Goal: Transaction & Acquisition: Obtain resource

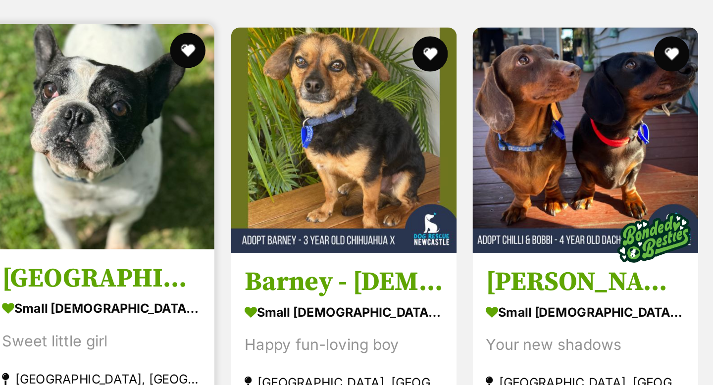
scroll to position [370, 0]
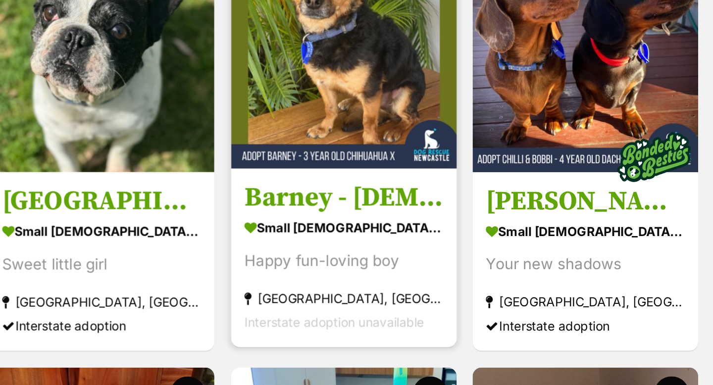
click at [476, 92] on img at bounding box center [506, 77] width 126 height 126
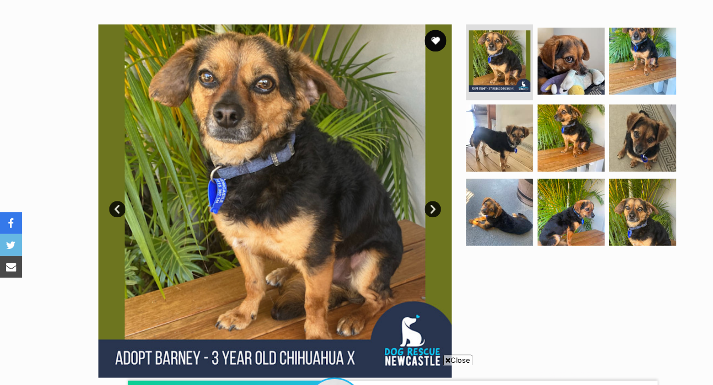
scroll to position [194, 0]
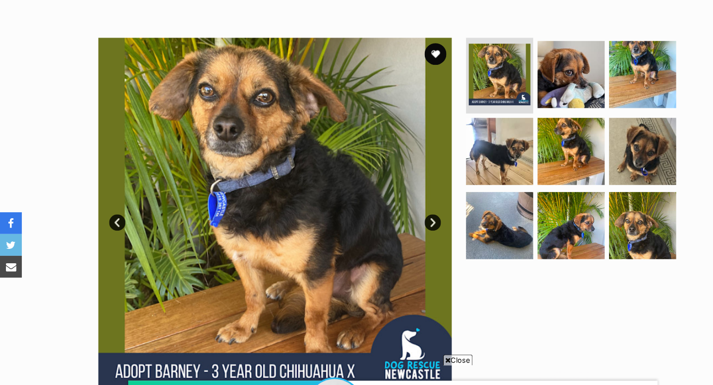
click at [394, 194] on link "Next" at bounding box center [392, 201] width 15 height 15
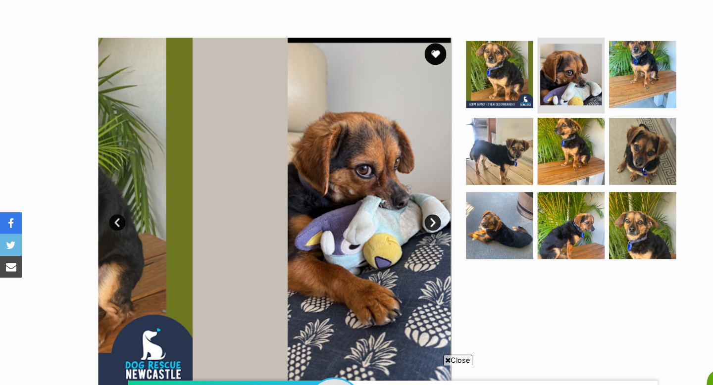
scroll to position [0, 0]
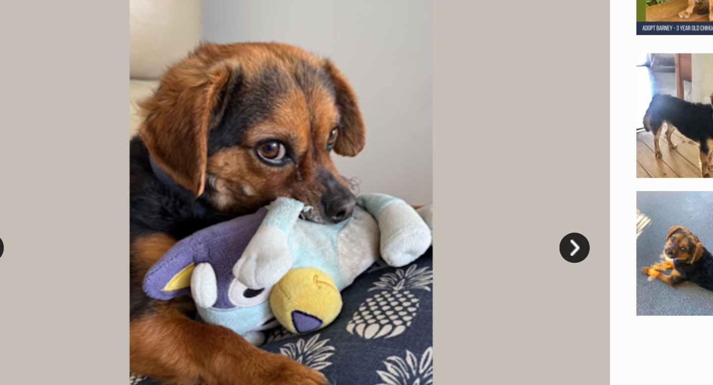
click at [393, 194] on link "Next" at bounding box center [392, 201] width 15 height 15
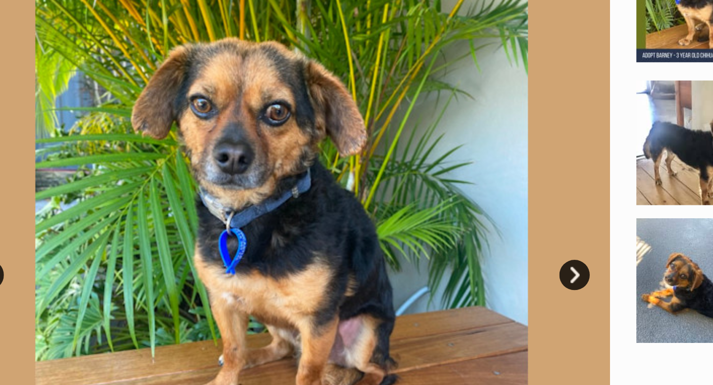
click at [393, 194] on link "Next" at bounding box center [392, 201] width 15 height 15
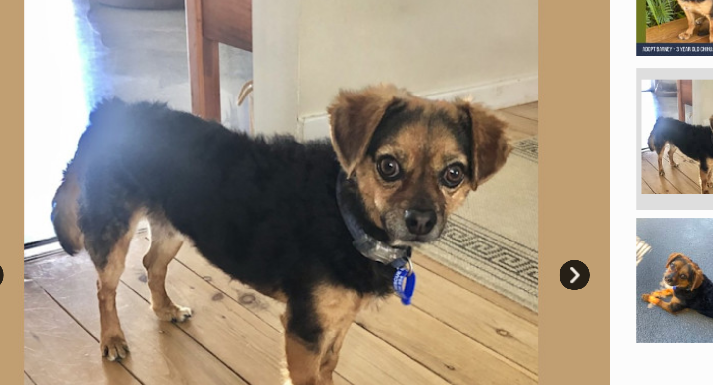
click at [393, 194] on link "Next" at bounding box center [392, 201] width 15 height 15
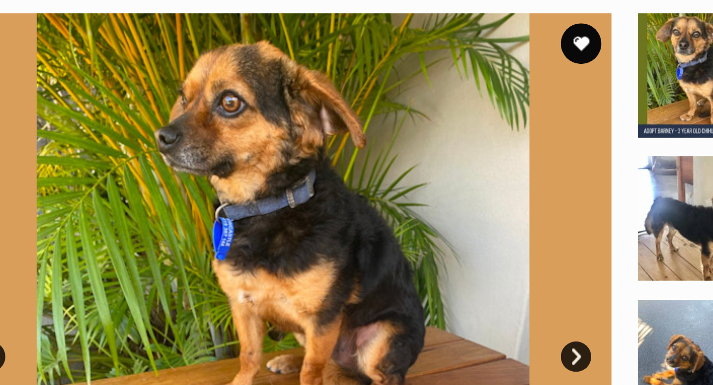
click at [393, 194] on link "Next" at bounding box center [392, 201] width 15 height 15
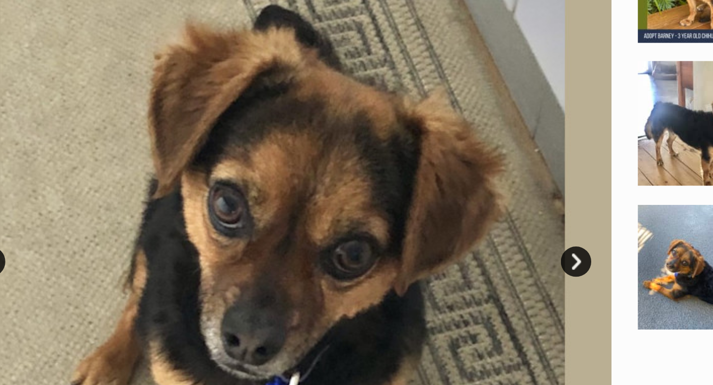
click at [393, 194] on link "Next" at bounding box center [392, 201] width 15 height 15
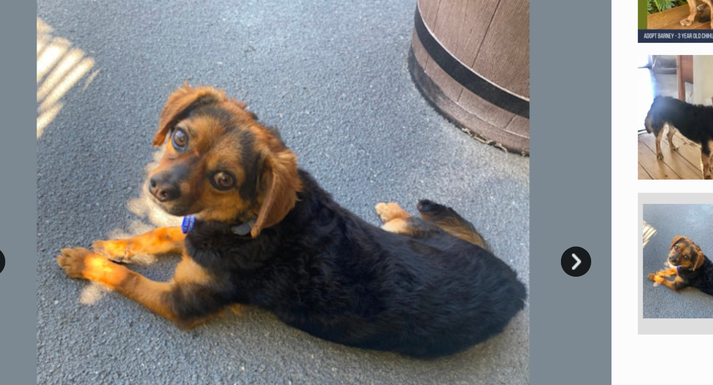
click at [393, 194] on link "Next" at bounding box center [392, 201] width 15 height 15
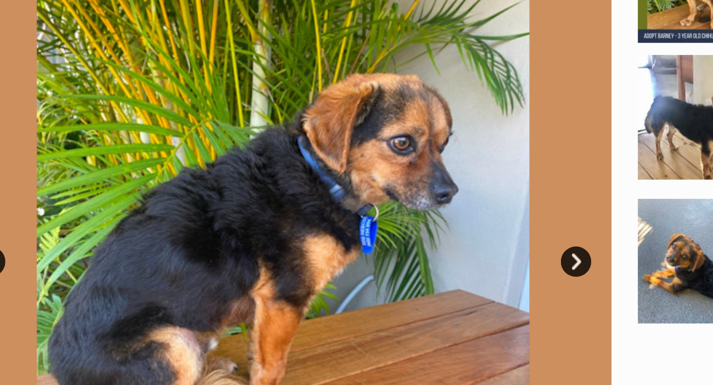
click at [393, 194] on link "Next" at bounding box center [392, 201] width 15 height 15
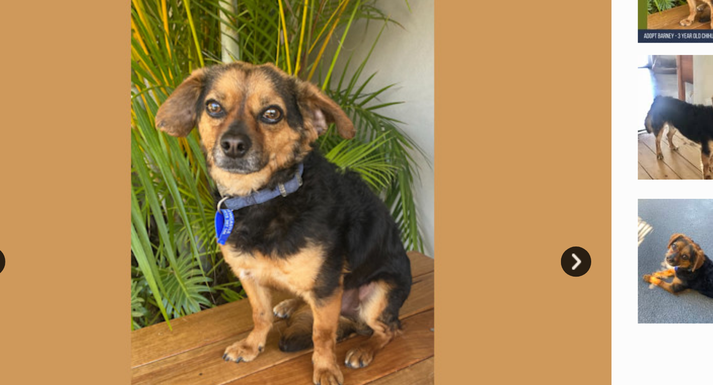
click at [393, 194] on link "Next" at bounding box center [392, 201] width 15 height 15
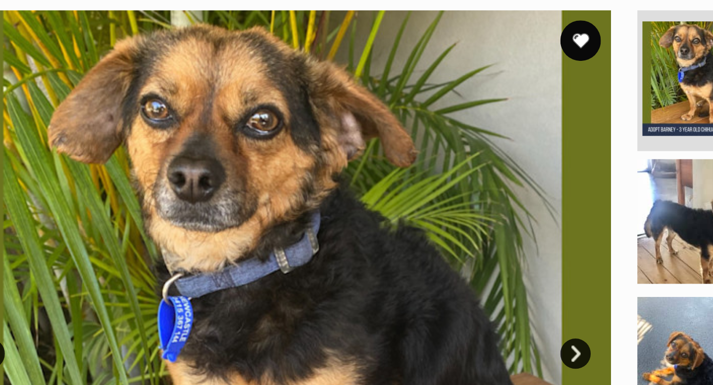
click at [393, 194] on link "Next" at bounding box center [392, 201] width 15 height 15
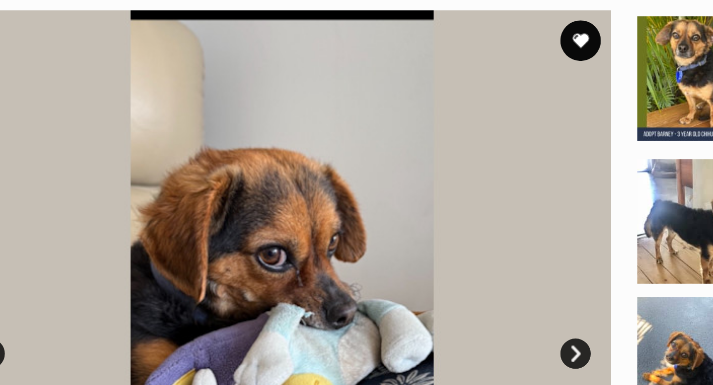
click at [393, 194] on link "Next" at bounding box center [392, 201] width 15 height 15
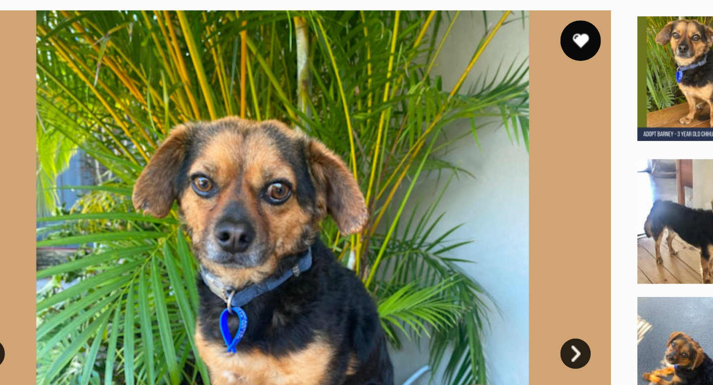
click at [393, 194] on link "Next" at bounding box center [392, 201] width 15 height 15
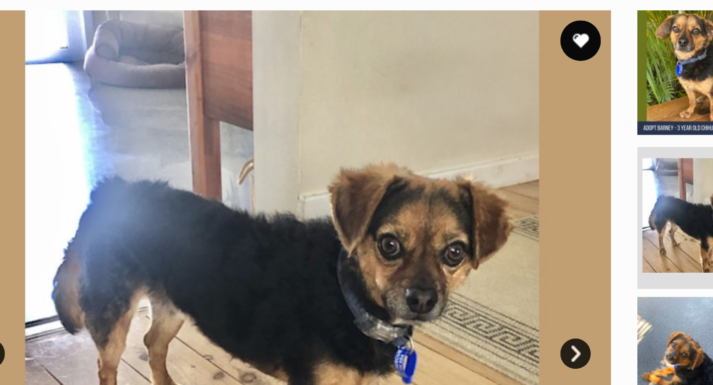
click at [393, 194] on link "Next" at bounding box center [392, 201] width 15 height 15
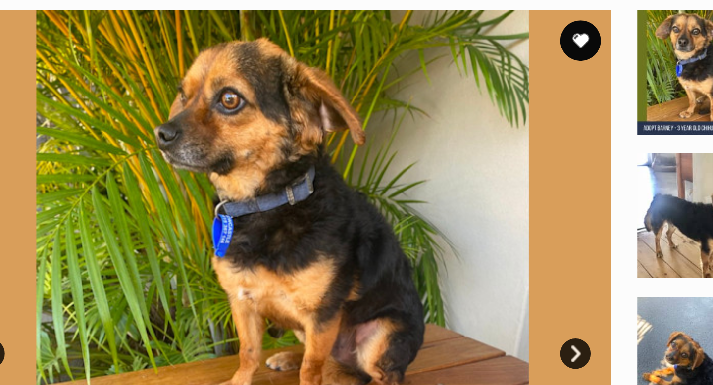
click at [393, 194] on link "Next" at bounding box center [392, 201] width 15 height 15
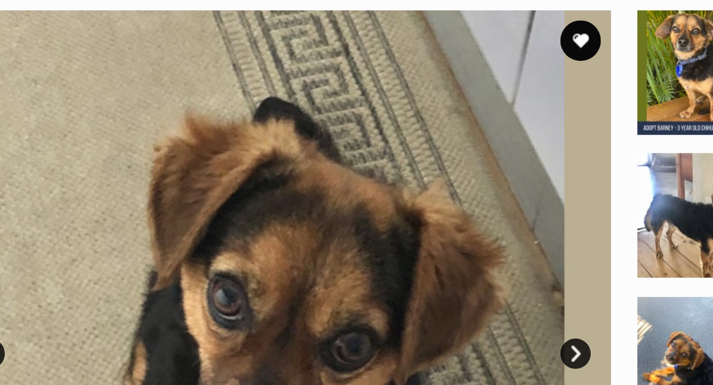
click at [393, 194] on link "Next" at bounding box center [392, 201] width 15 height 15
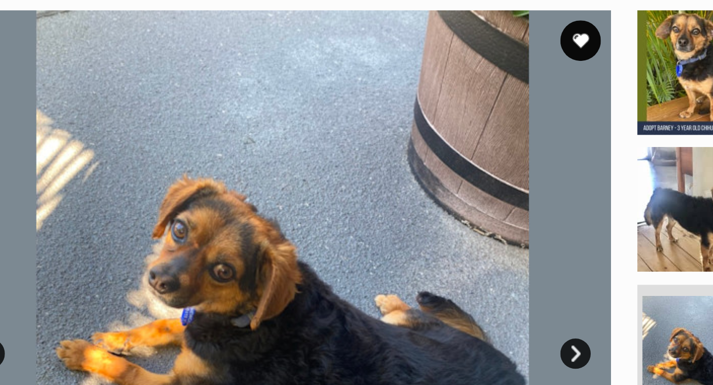
click at [393, 194] on link "Next" at bounding box center [392, 201] width 15 height 15
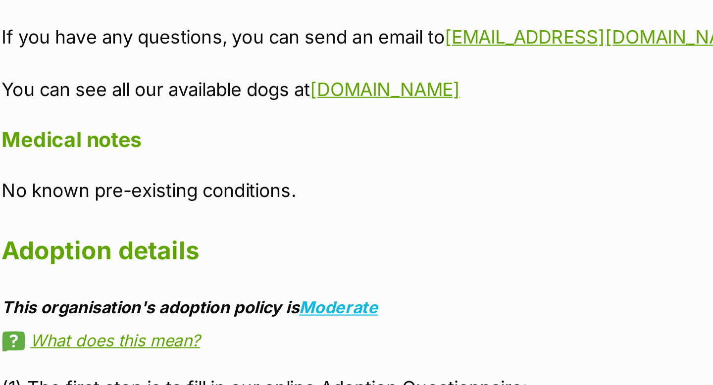
scroll to position [940, 0]
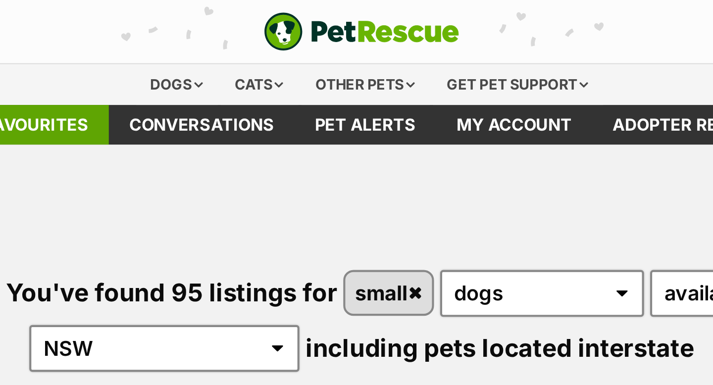
click at [216, 62] on link "Favourites" at bounding box center [198, 60] width 71 height 19
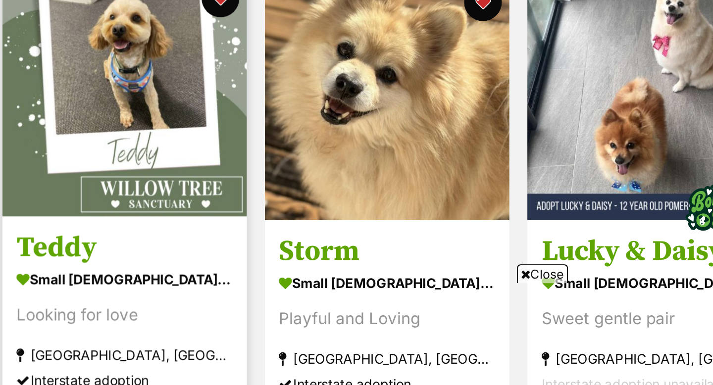
click at [207, 241] on img at bounding box center [220, 232] width 128 height 128
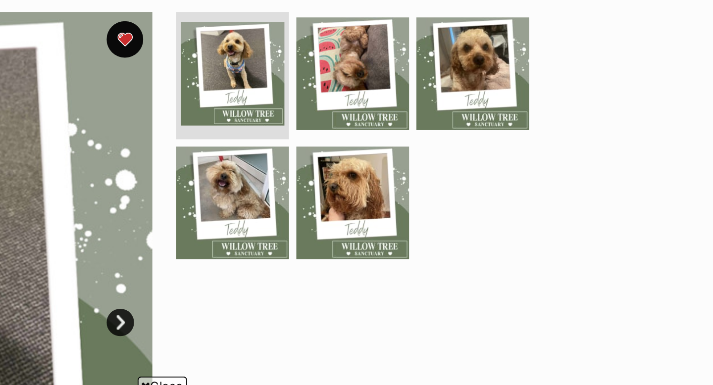
scroll to position [81, 0]
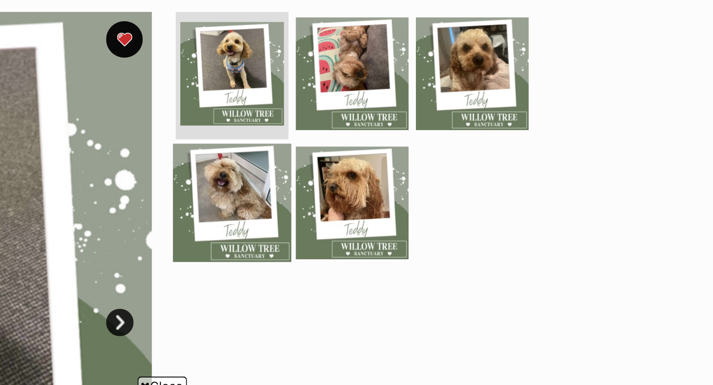
click at [464, 219] on img at bounding box center [453, 228] width 64 height 64
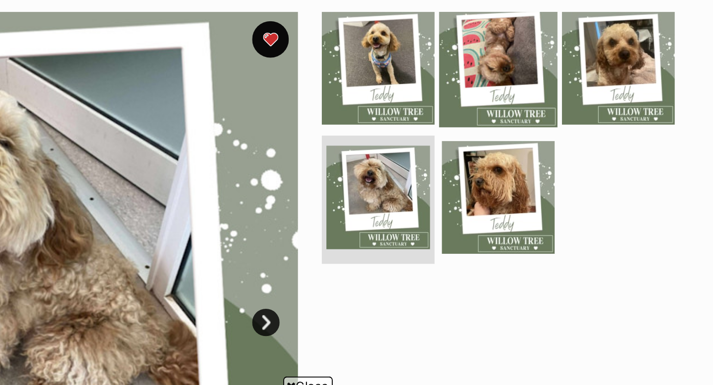
click at [515, 156] on img at bounding box center [518, 155] width 64 height 64
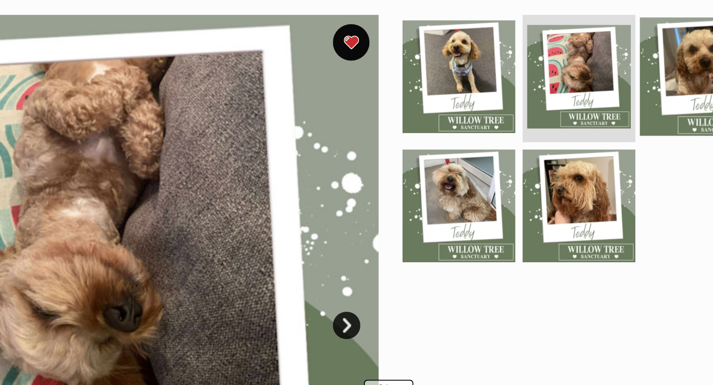
click at [574, 148] on img at bounding box center [583, 158] width 64 height 64
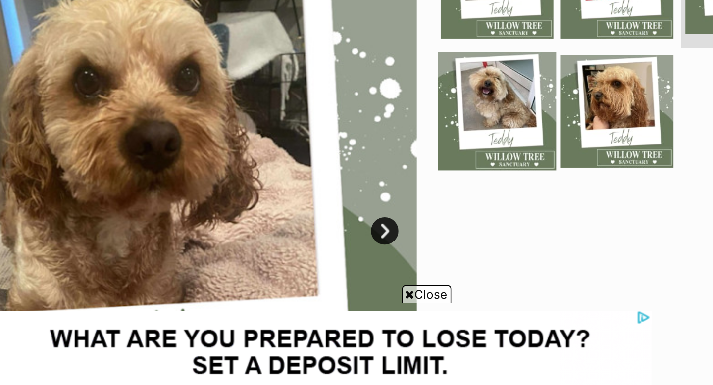
click at [454, 231] on img at bounding box center [453, 228] width 64 height 64
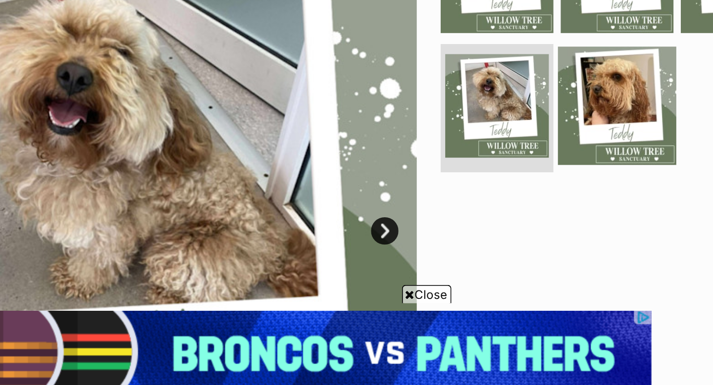
click at [514, 219] on img at bounding box center [518, 225] width 64 height 64
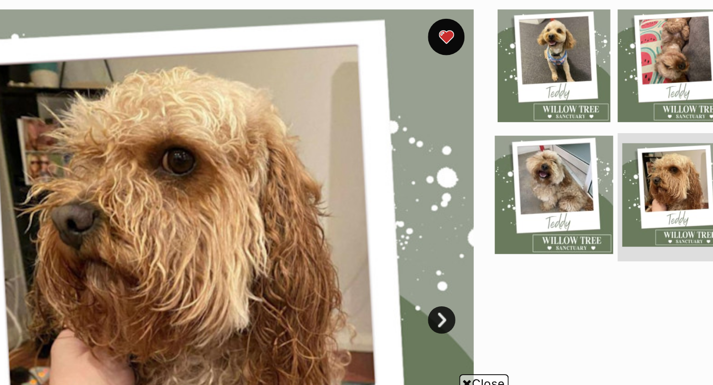
scroll to position [0, 0]
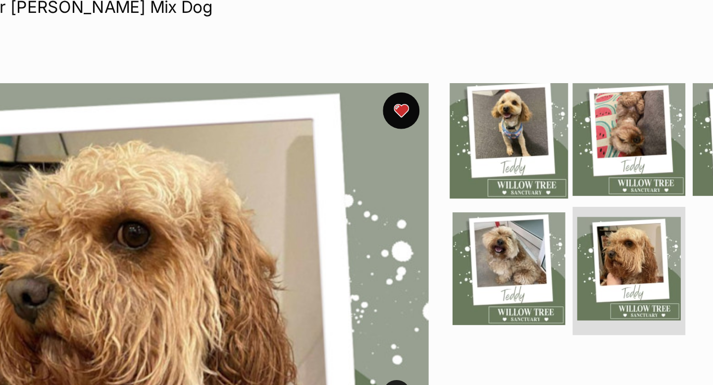
click at [449, 150] on img at bounding box center [453, 155] width 64 height 64
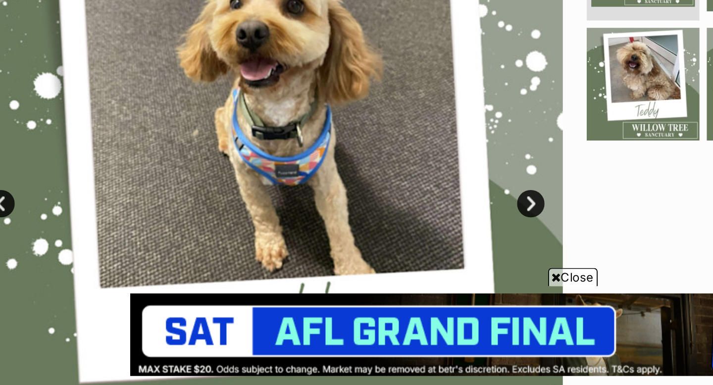
scroll to position [89, 0]
